Goal: Find specific page/section: Find specific page/section

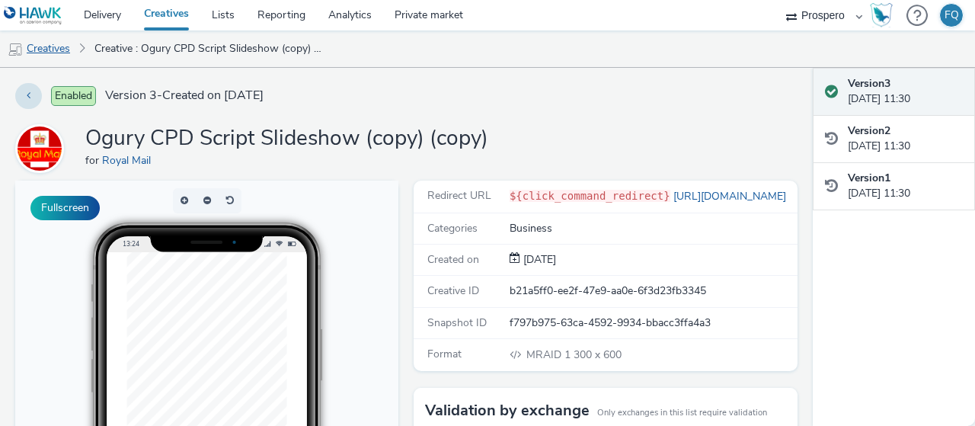
click at [50, 43] on link "Creatives" at bounding box center [39, 48] width 78 height 37
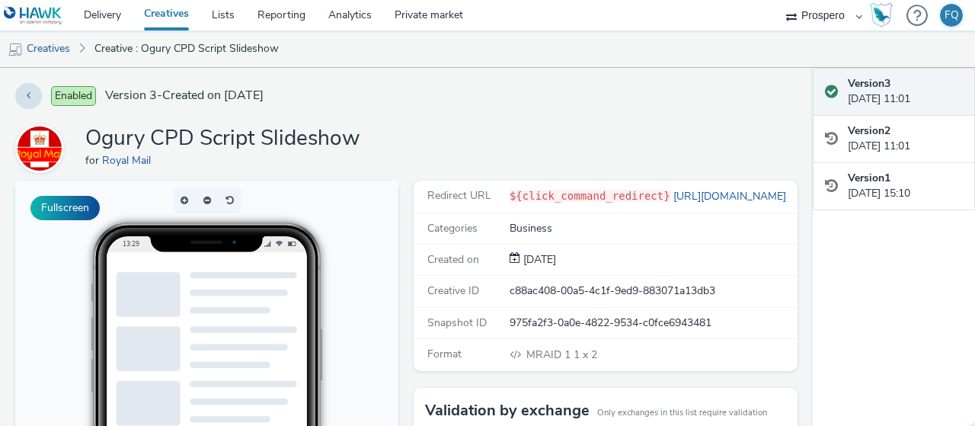
scroll to position [189, 0]
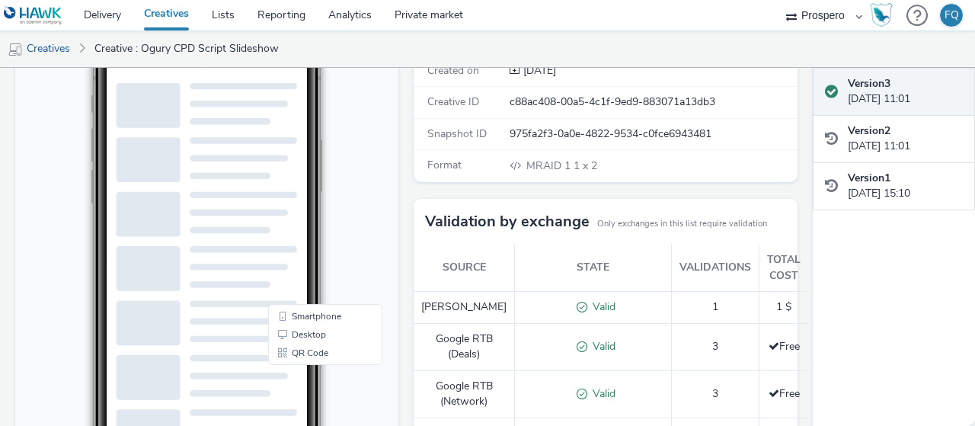
click at [381, 217] on body "13:29 Smartphone Desktop QR Code" at bounding box center [206, 304] width 383 height 625
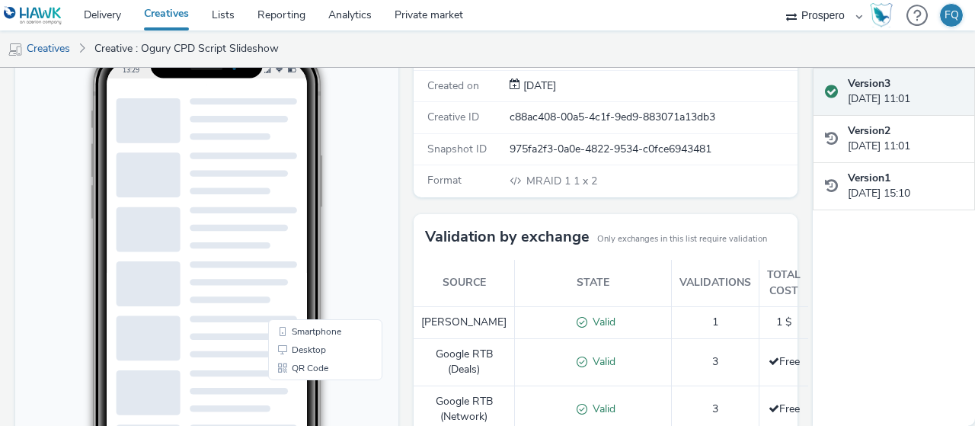
scroll to position [173, 0]
click at [21, 209] on body "13:29 Smartphone Desktop QR Code" at bounding box center [206, 320] width 383 height 625
click at [311, 349] on link "Desktop" at bounding box center [325, 350] width 108 height 18
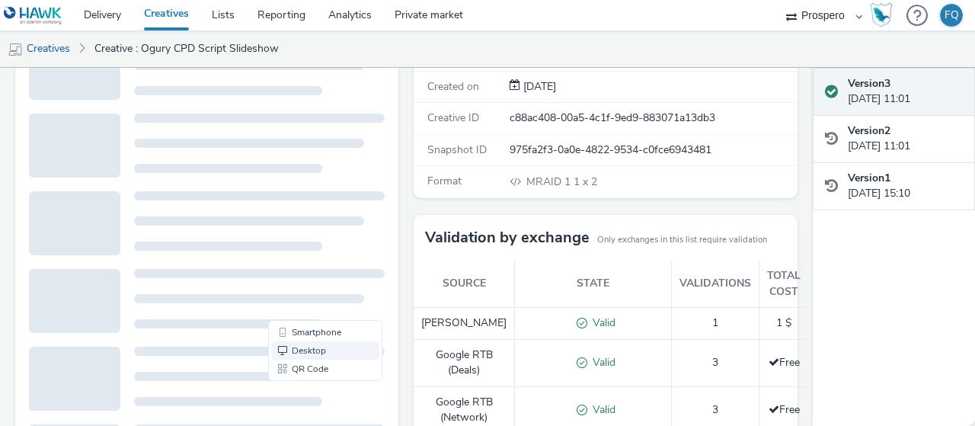
scroll to position [0, 0]
click at [324, 330] on link "Smartphone" at bounding box center [325, 332] width 108 height 18
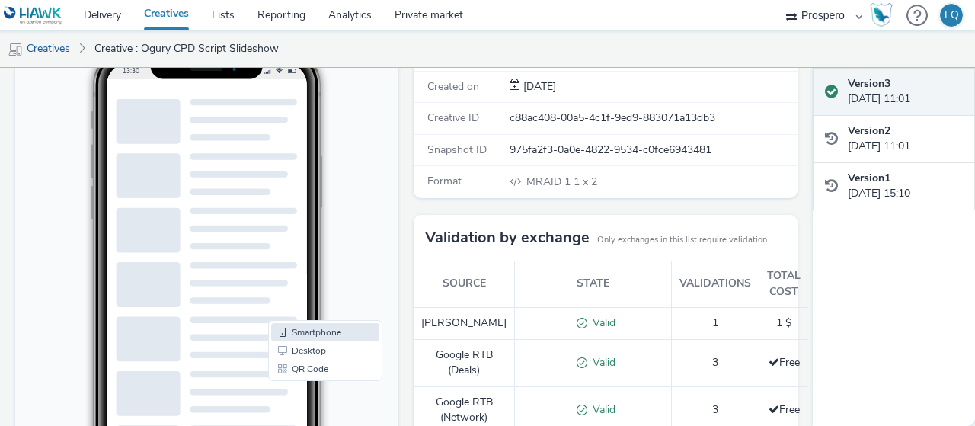
click at [364, 226] on body "13:30 Smartphone Desktop QR Code" at bounding box center [206, 320] width 383 height 625
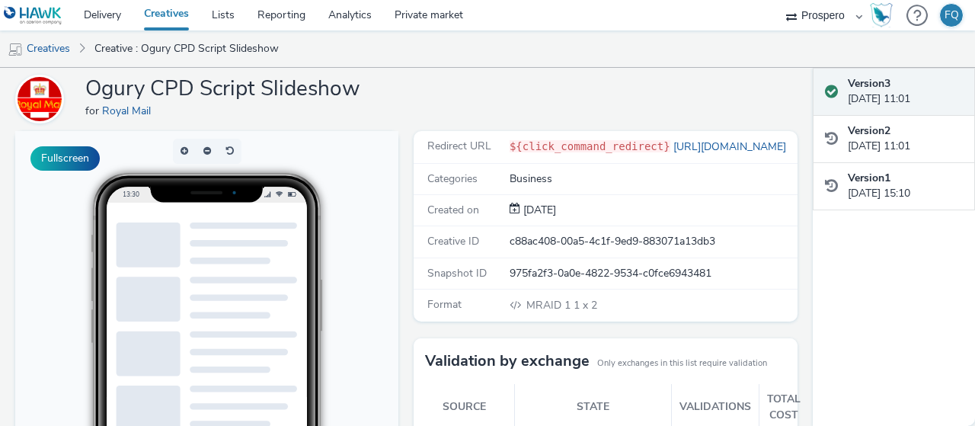
scroll to position [50, 0]
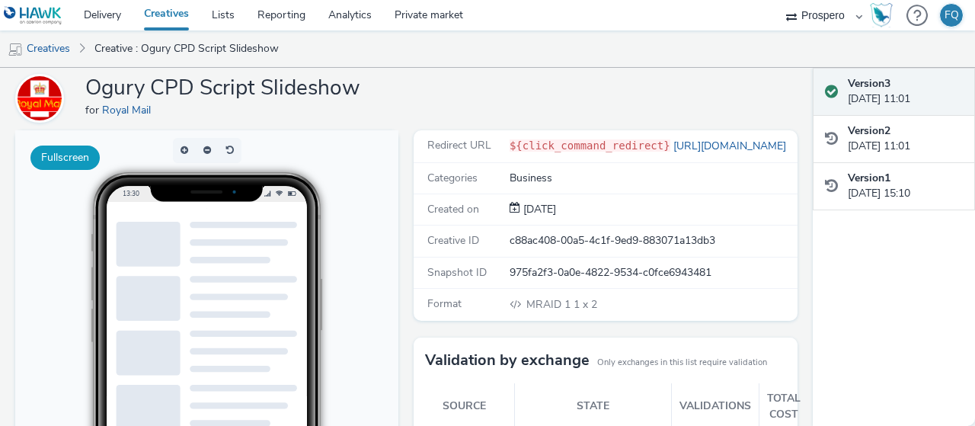
click at [59, 157] on button "Fullscreen" at bounding box center [64, 158] width 69 height 24
click at [47, 54] on link "Creatives" at bounding box center [39, 48] width 78 height 37
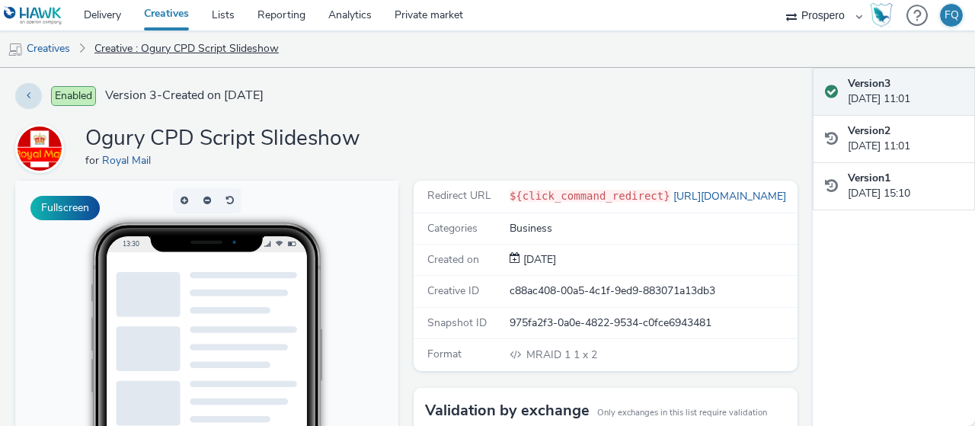
click at [184, 50] on link "Creative : Ogury CPD Script Slideshow" at bounding box center [187, 48] width 200 height 37
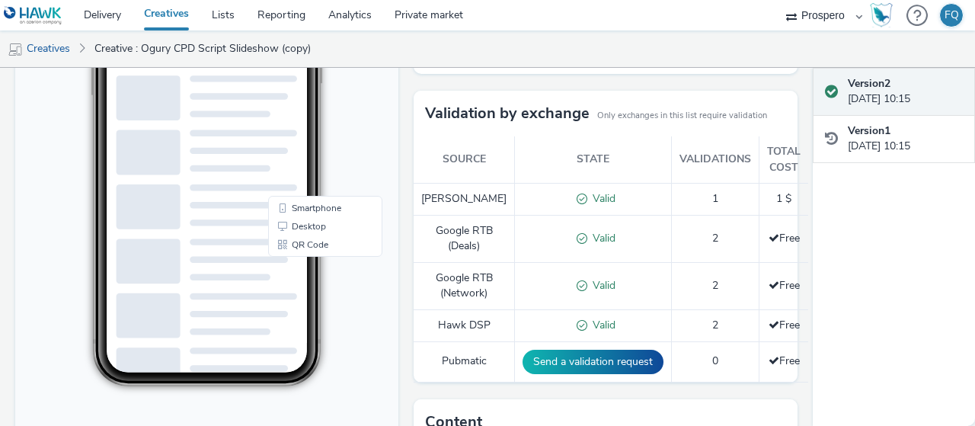
scroll to position [298, 0]
click at [347, 147] on body "13:31 Smartphone Desktop QR Code" at bounding box center [206, 195] width 383 height 625
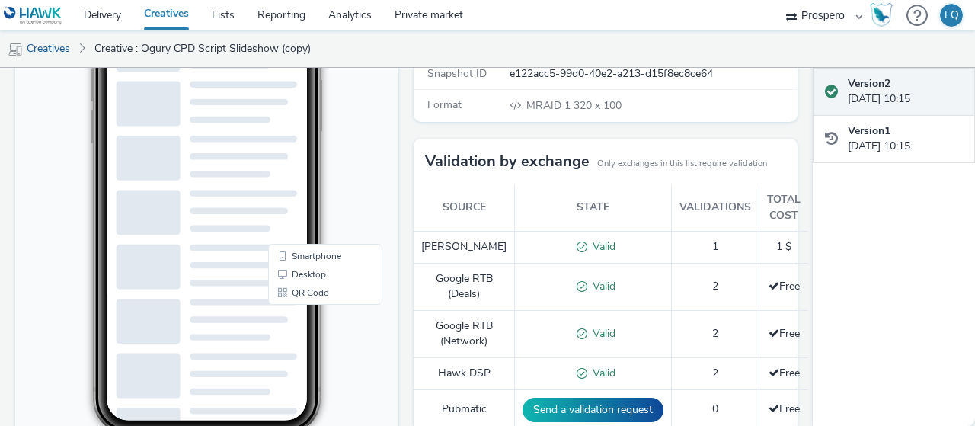
scroll to position [250, 0]
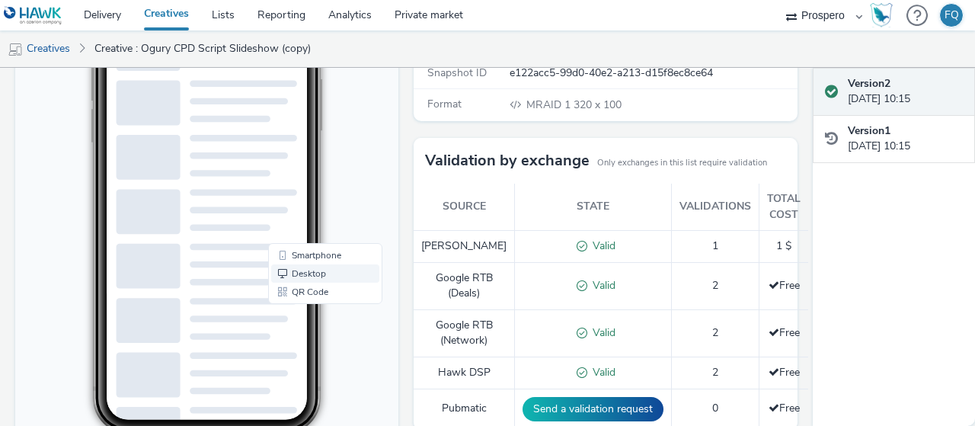
click at [315, 271] on link "Desktop" at bounding box center [325, 274] width 108 height 18
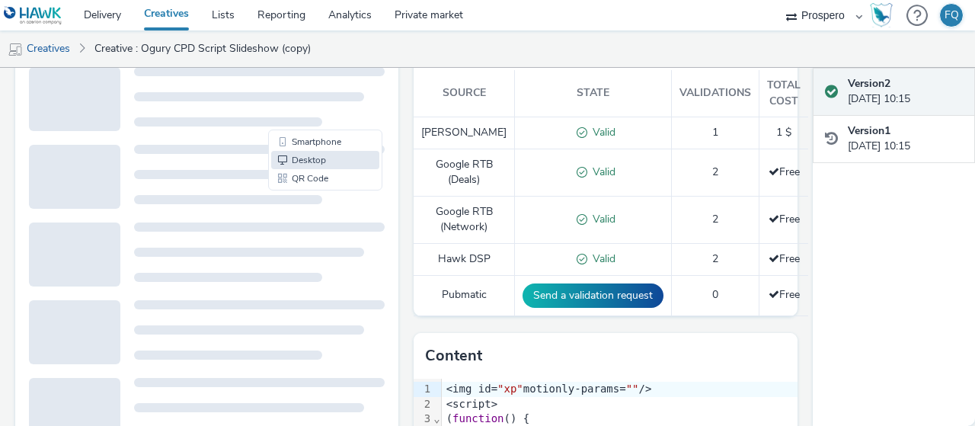
scroll to position [370, 0]
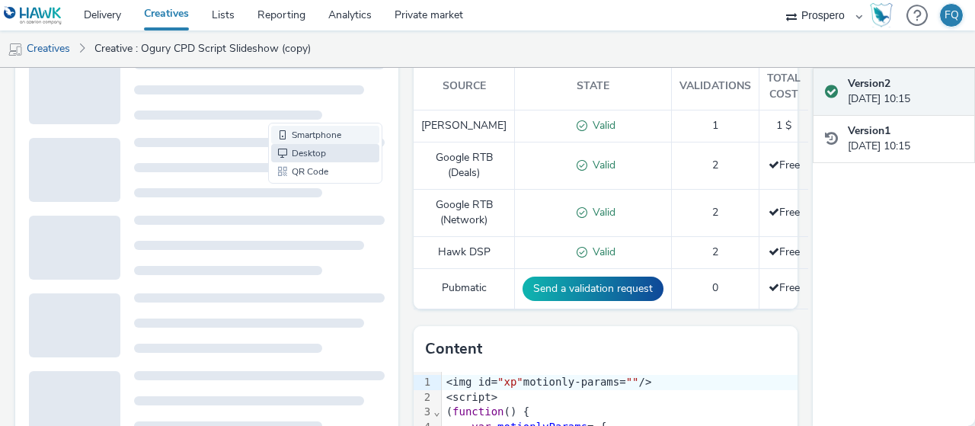
click at [305, 128] on link "Smartphone" at bounding box center [325, 135] width 108 height 18
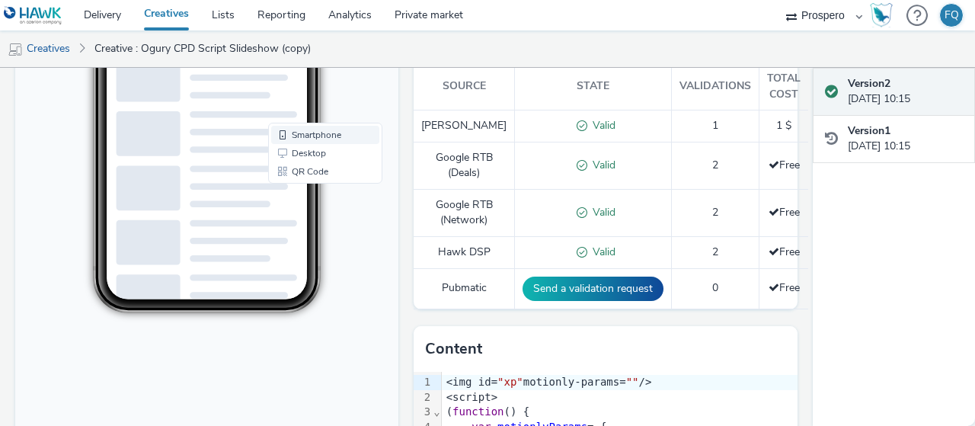
scroll to position [0, 0]
click at [107, 21] on link "Delivery" at bounding box center [102, 15] width 60 height 30
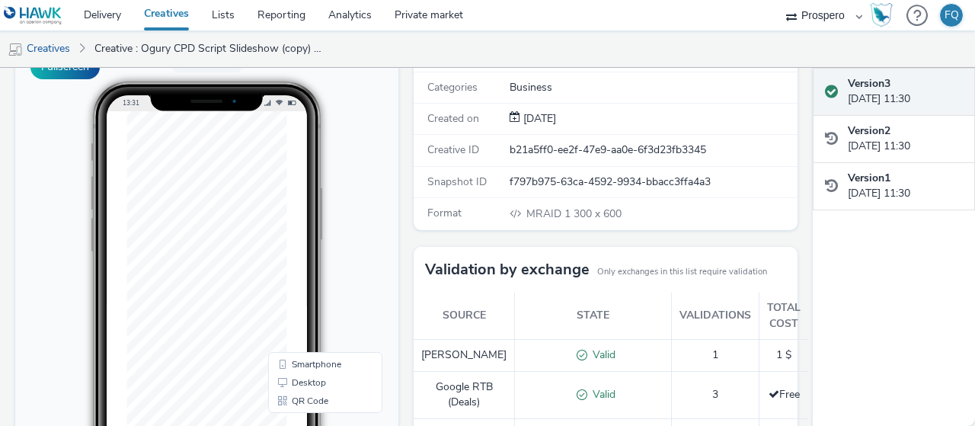
scroll to position [140, 0]
click at [62, 53] on link "Creatives" at bounding box center [39, 48] width 78 height 37
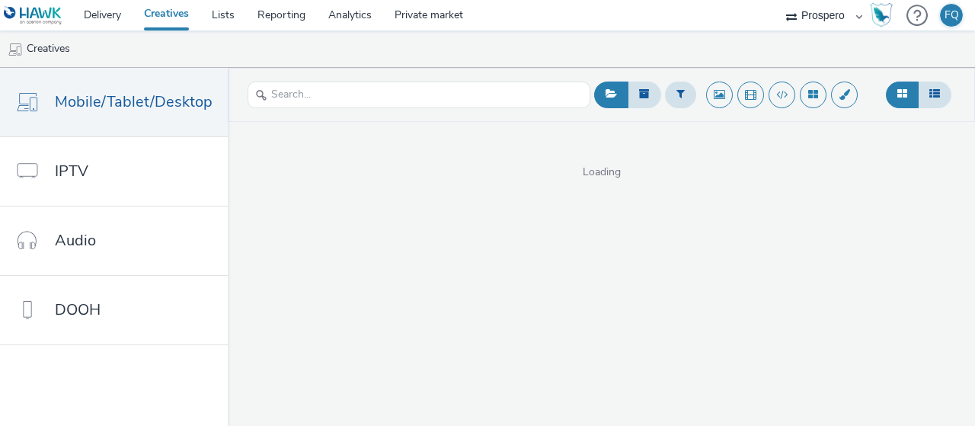
click at [197, 14] on link "Creatives" at bounding box center [167, 15] width 68 height 30
click at [177, 18] on link "Creatives" at bounding box center [167, 15] width 68 height 30
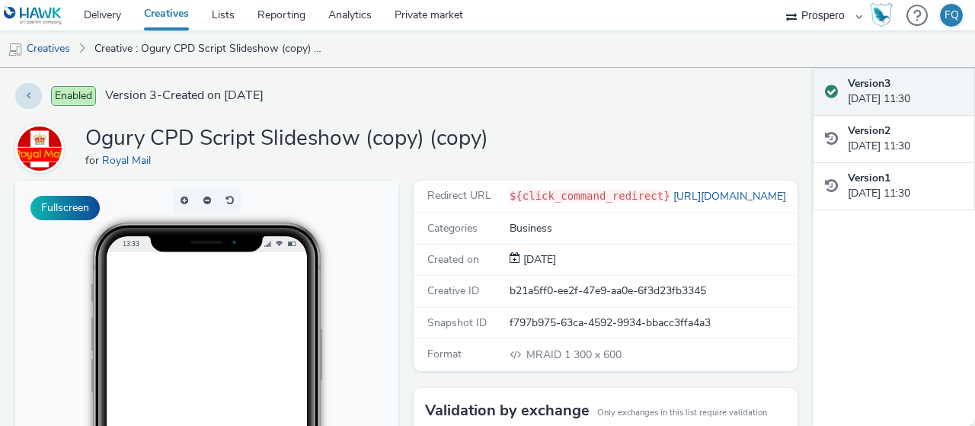
scroll to position [11, 0]
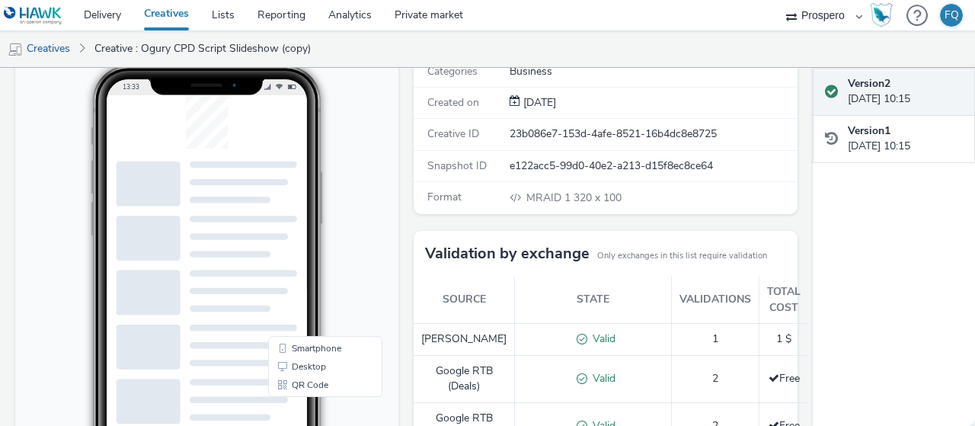
scroll to position [156, 0]
click at [643, 29] on nav "Delivery Creatives Lists Reporting Analytics Private market Prospero FQ" at bounding box center [487, 15] width 975 height 30
